Goal: Information Seeking & Learning: Learn about a topic

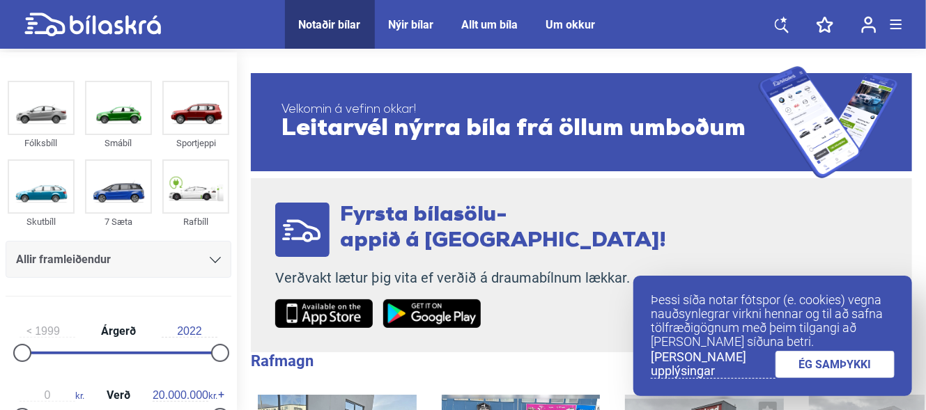
click at [490, 21] on div "Allt um bíla" at bounding box center [490, 24] width 56 height 13
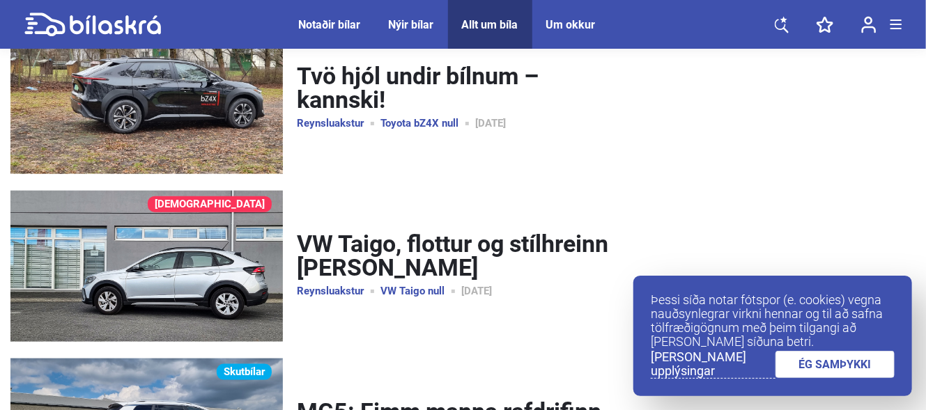
scroll to position [627, 0]
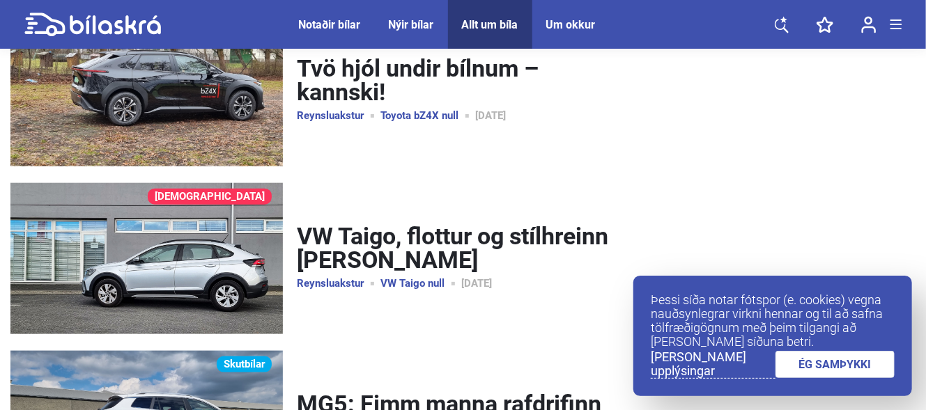
click at [254, 194] on link "[DEMOGRAPHIC_DATA]" at bounding box center [210, 197] width 124 height 16
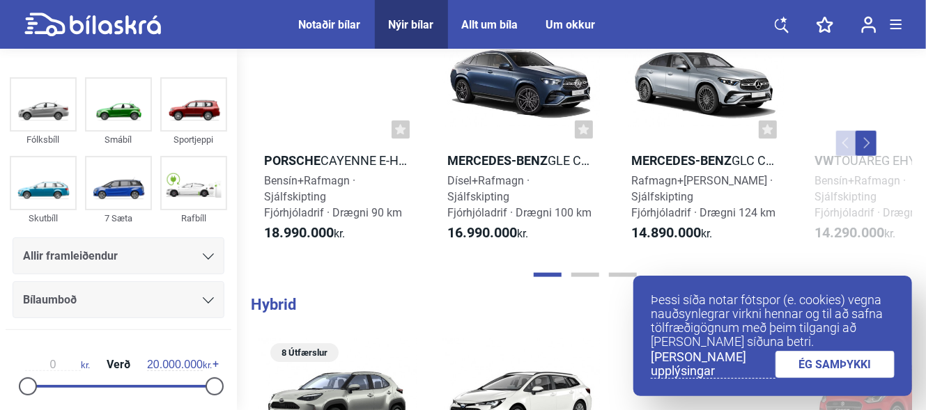
scroll to position [697, 0]
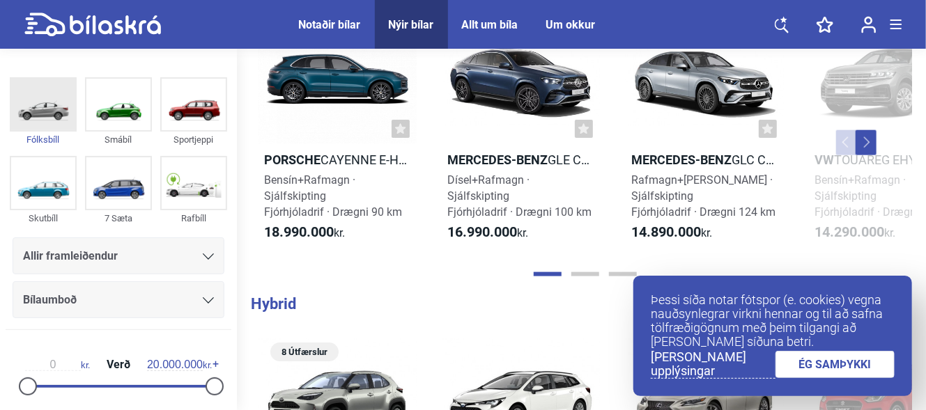
click at [39, 135] on div "Fólksbíll" at bounding box center [43, 140] width 67 height 16
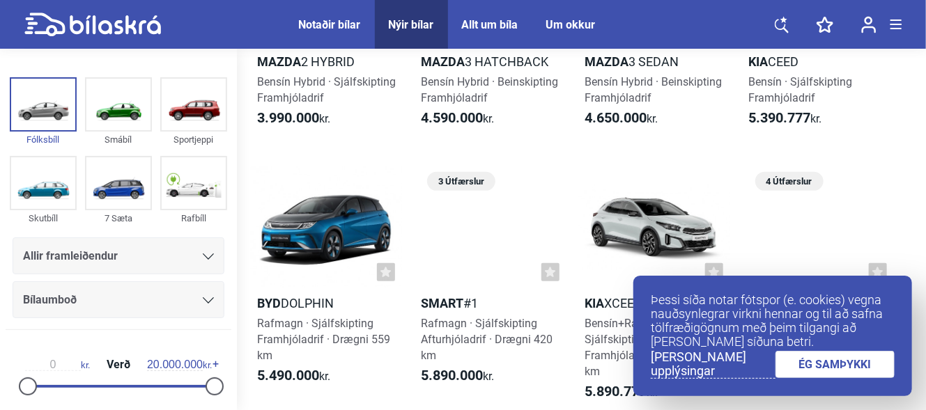
scroll to position [279, 0]
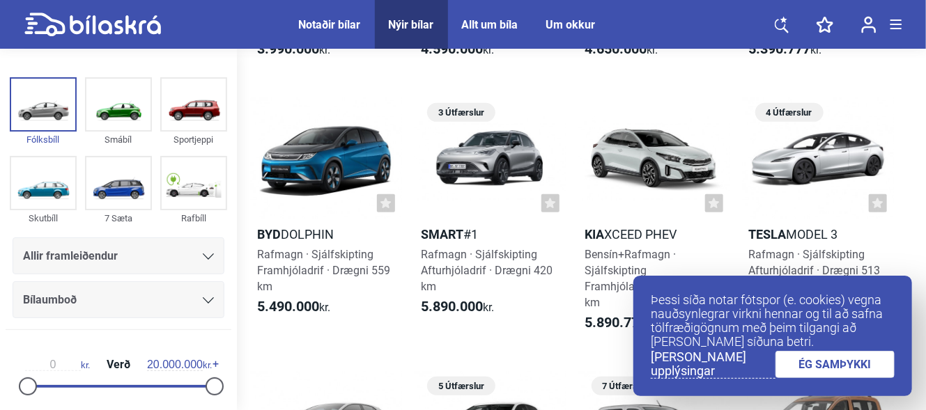
click at [849, 363] on link "ÉG SAMÞYKKI" at bounding box center [835, 364] width 120 height 27
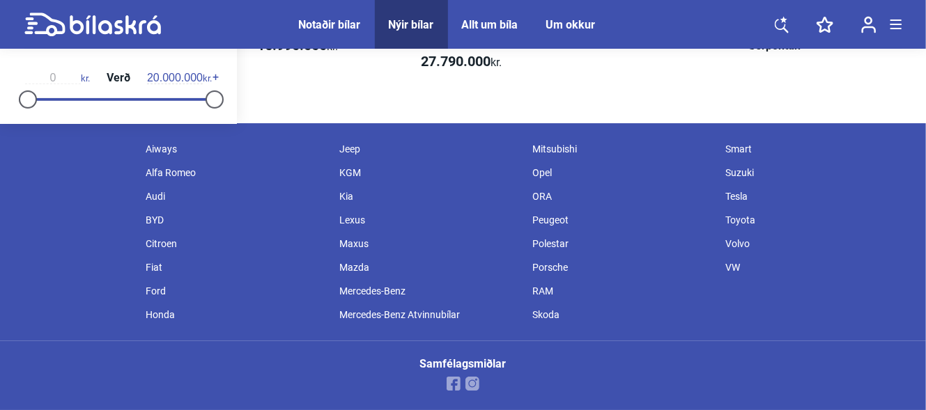
scroll to position [2119, 0]
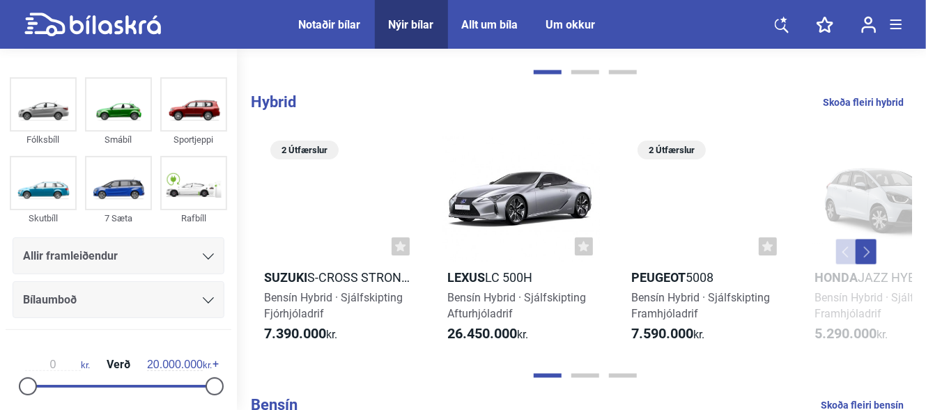
scroll to position [983, 0]
